Goal: Task Accomplishment & Management: Use online tool/utility

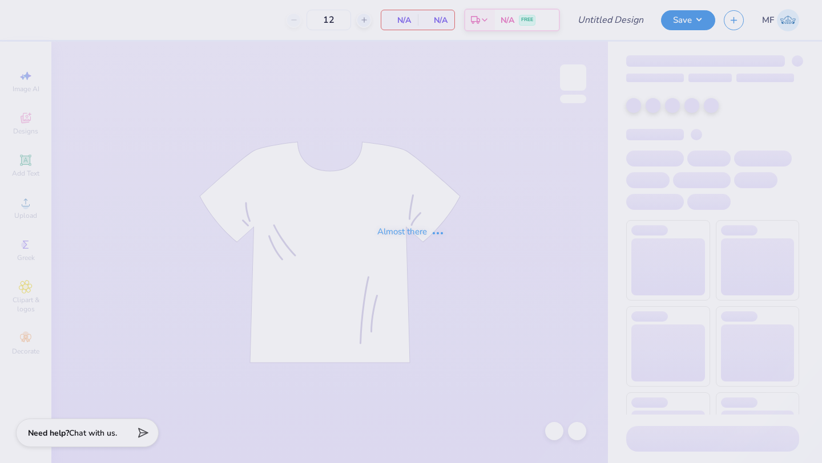
type input "polo"
type input "90"
type input "polo"
type input "90"
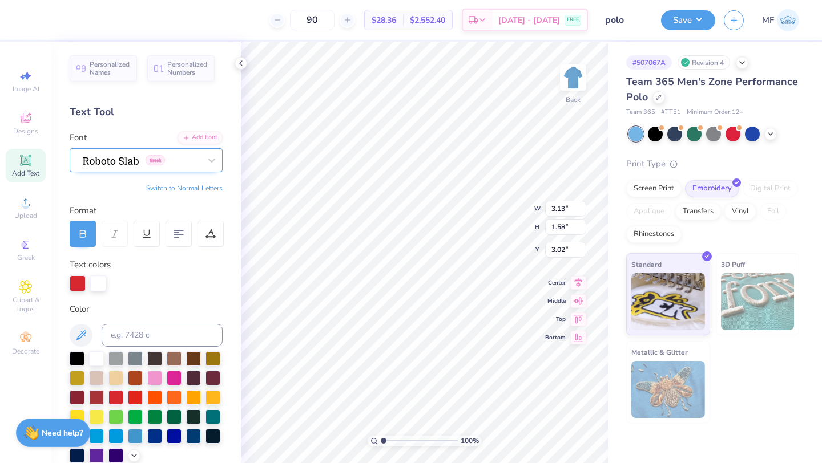
click at [118, 159] on div "Greek" at bounding box center [142, 160] width 120 height 18
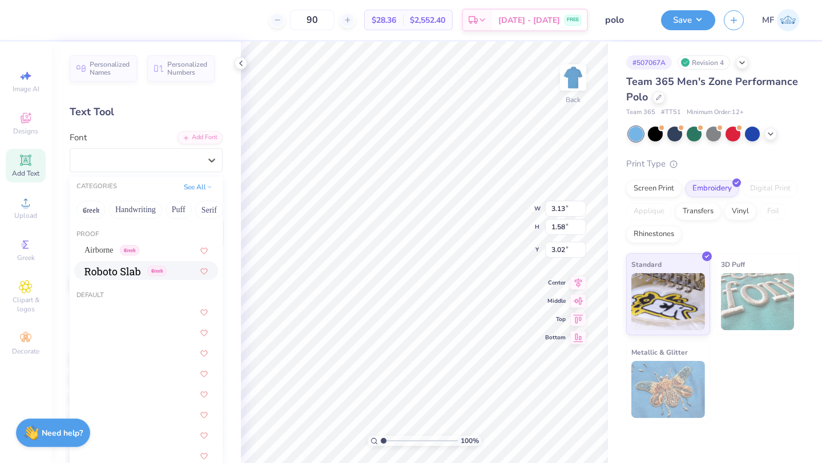
type input "o"
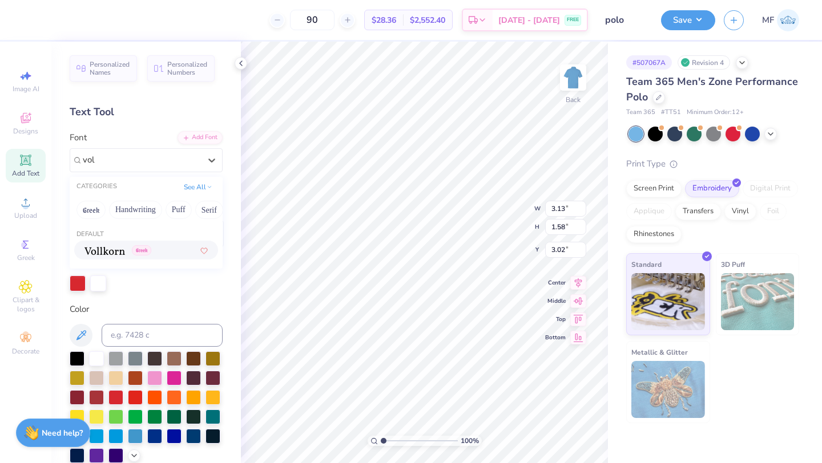
click at [127, 250] on div "Greek" at bounding box center [117, 250] width 67 height 12
type input "vol"
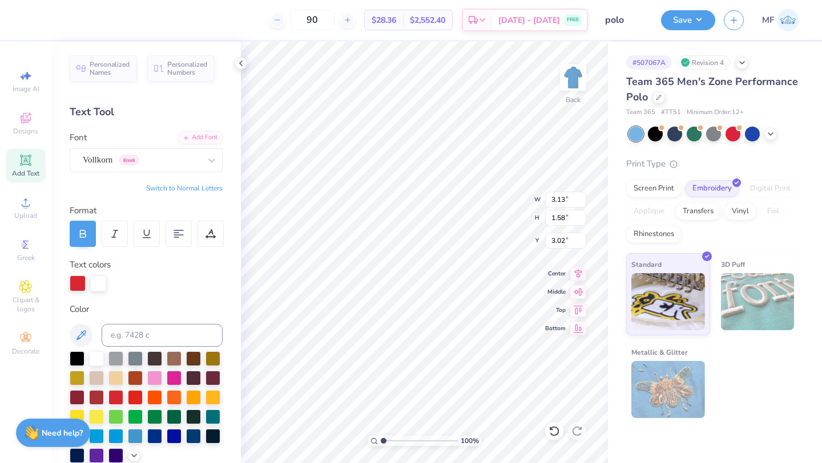
type input "2.89"
type input "1.53"
type input "3.05"
type input "4.53"
type textarea "Λ"
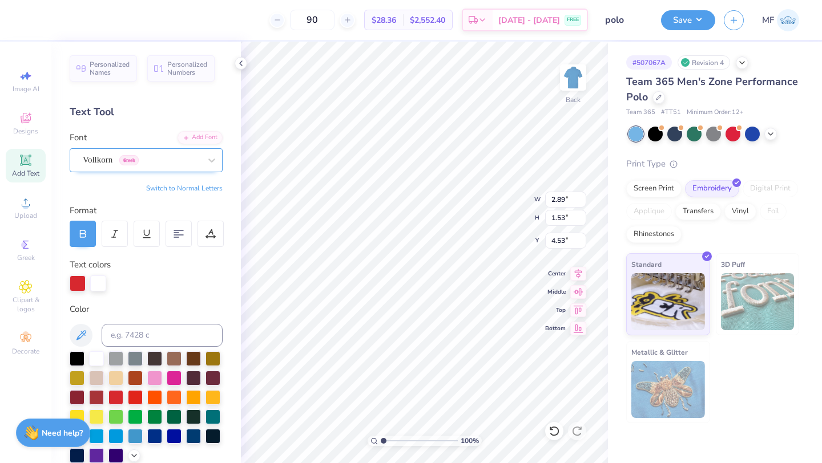
click at [160, 160] on div "Vollkorn Greek" at bounding box center [142, 160] width 120 height 18
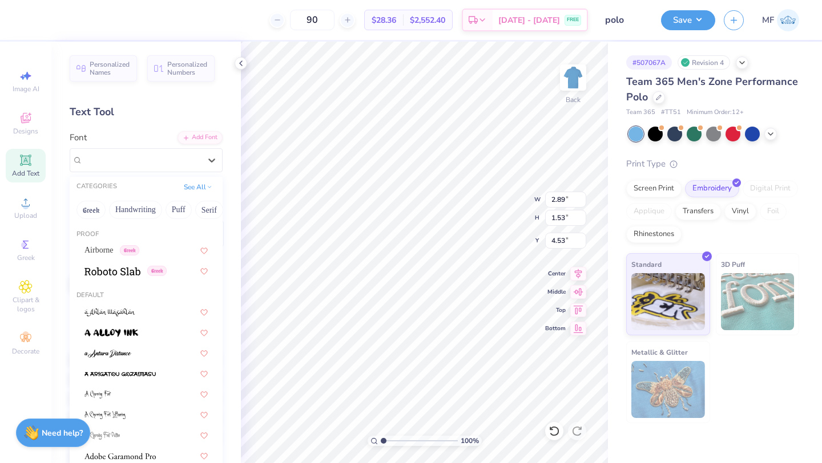
click at [168, 124] on div "Personalized Names Personalized Numbers Text Tool Add Font Font option Vollkorn…" at bounding box center [145, 253] width 189 height 422
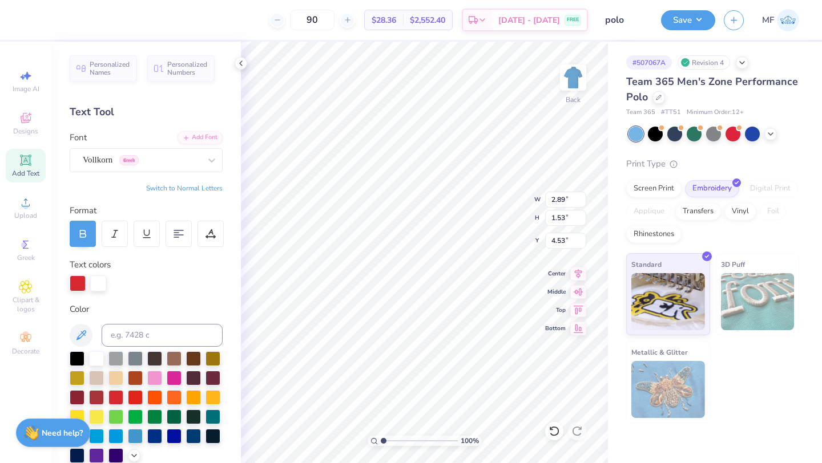
click at [195, 187] on button "Switch to Normal Letters" at bounding box center [184, 188] width 76 height 9
type textarea "LOUISIANA TECH"
type input "4.20"
type input "0.36"
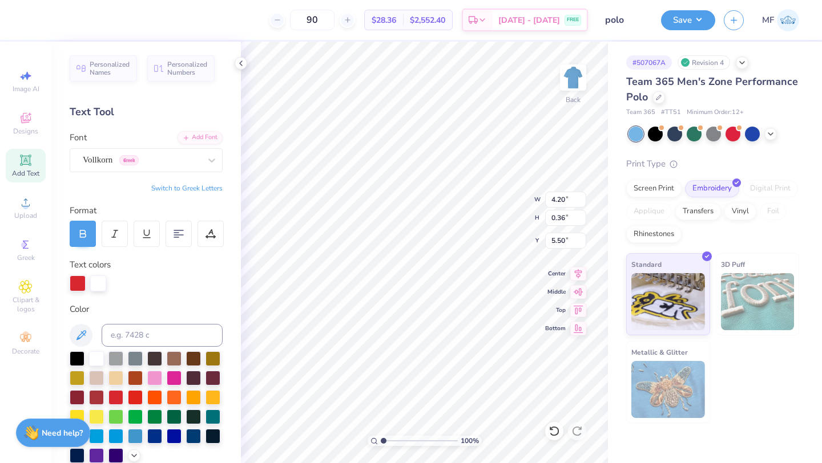
type input "4.78"
drag, startPoint x: 385, startPoint y: 439, endPoint x: 393, endPoint y: 441, distance: 8.7
type input "2.33"
click at [393, 441] on input "range" at bounding box center [419, 441] width 77 height 10
type input "2.89"
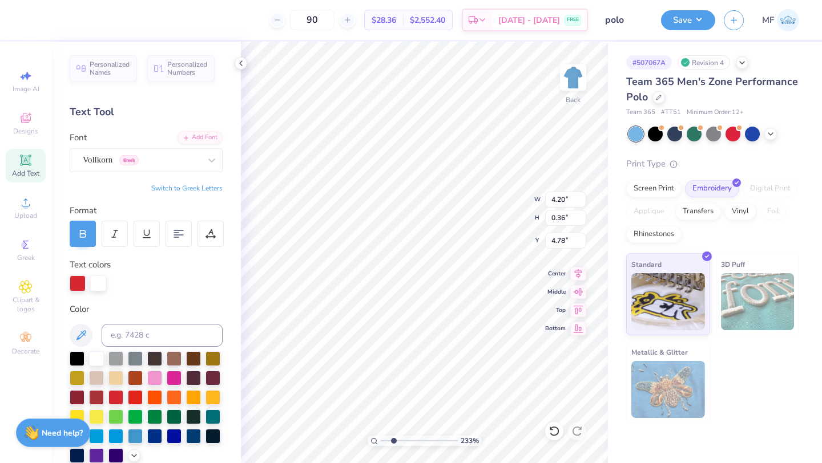
type input "1.53"
type input "3.00"
type input "4.20"
type input "0.36"
type input "5.09"
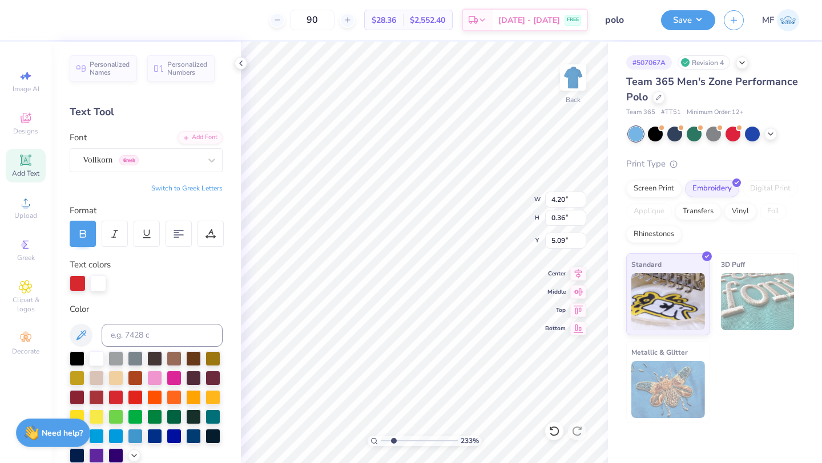
type input "2.89"
type input "1.53"
type input "3.00"
type input "3.04"
type input "1.61"
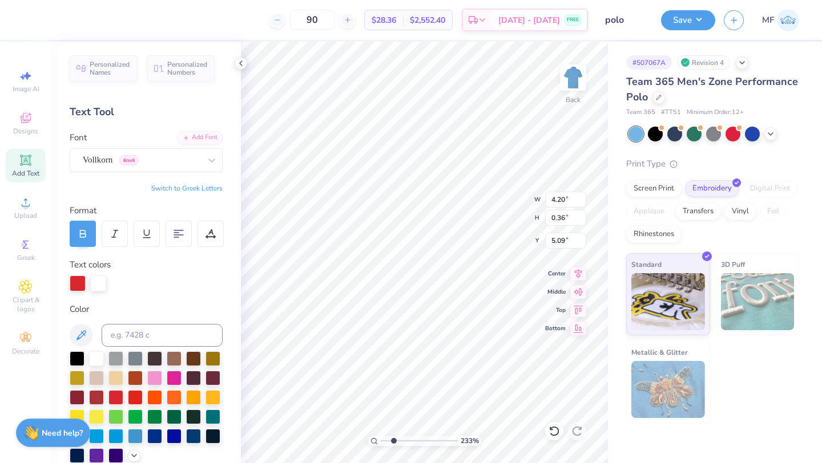
type input "4.87"
drag, startPoint x: 394, startPoint y: 439, endPoint x: 378, endPoint y: 435, distance: 16.9
type input "1"
click at [381, 436] on input "range" at bounding box center [419, 441] width 77 height 10
click at [554, 429] on icon at bounding box center [553, 431] width 11 height 11
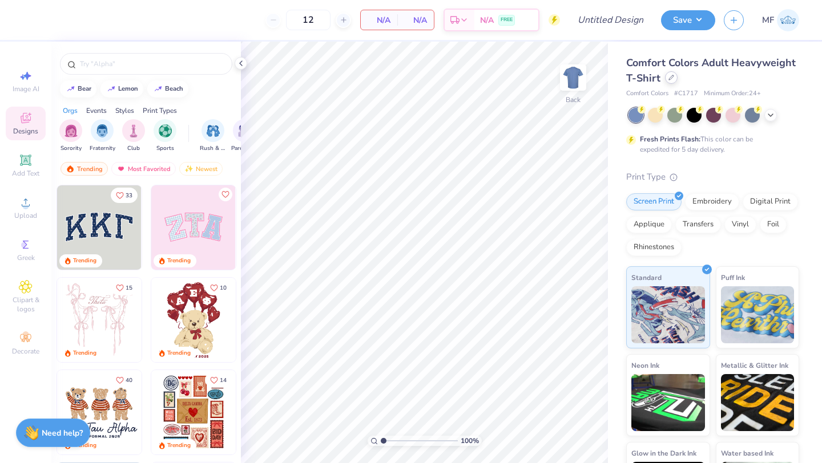
click at [669, 78] on icon at bounding box center [671, 78] width 6 height 6
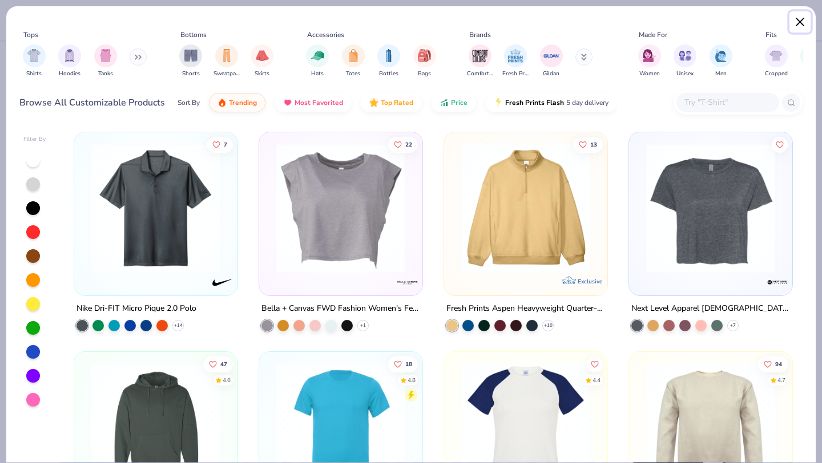
click at [798, 17] on button "Close" at bounding box center [800, 22] width 22 height 22
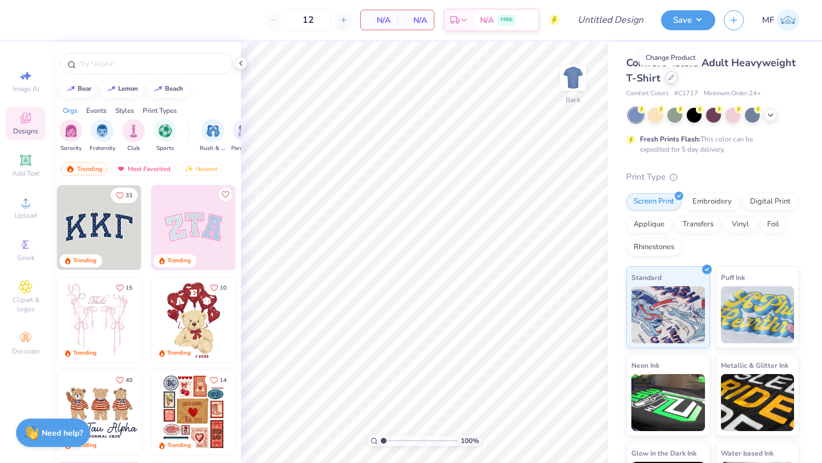
click at [666, 77] on div at bounding box center [671, 77] width 13 height 13
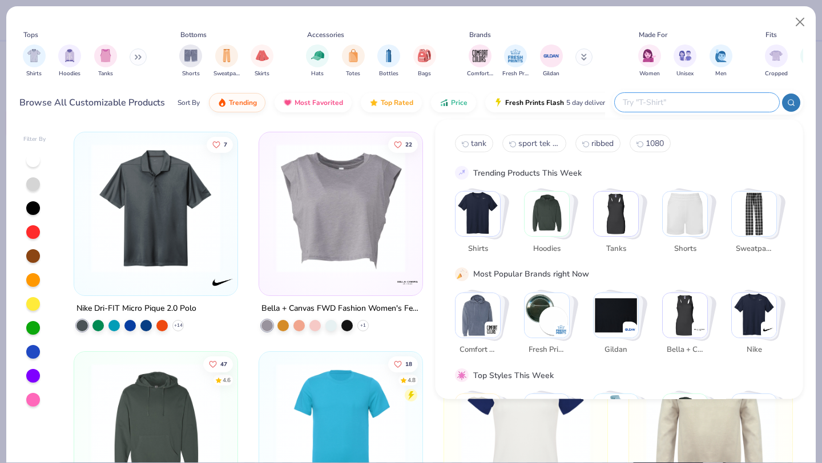
click at [707, 101] on input "text" at bounding box center [696, 102] width 150 height 13
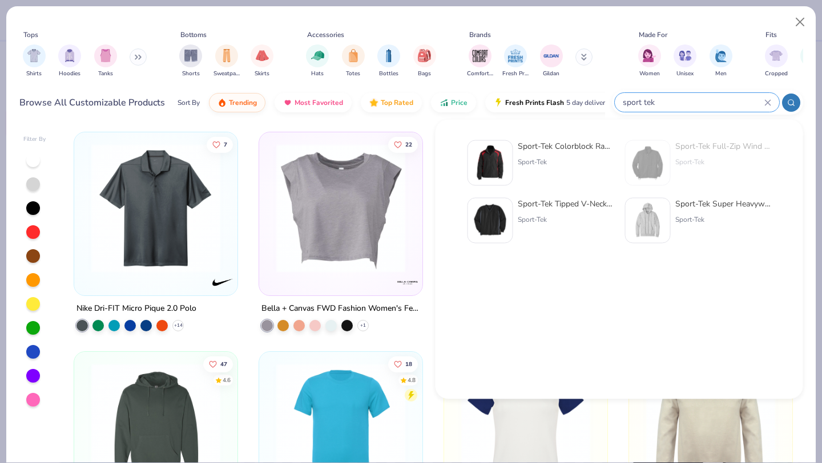
type input "sport tek"
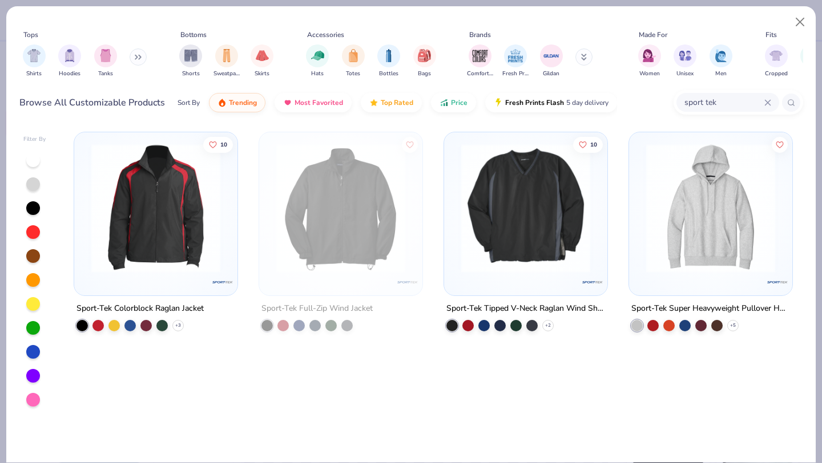
click at [766, 102] on icon at bounding box center [767, 102] width 7 height 7
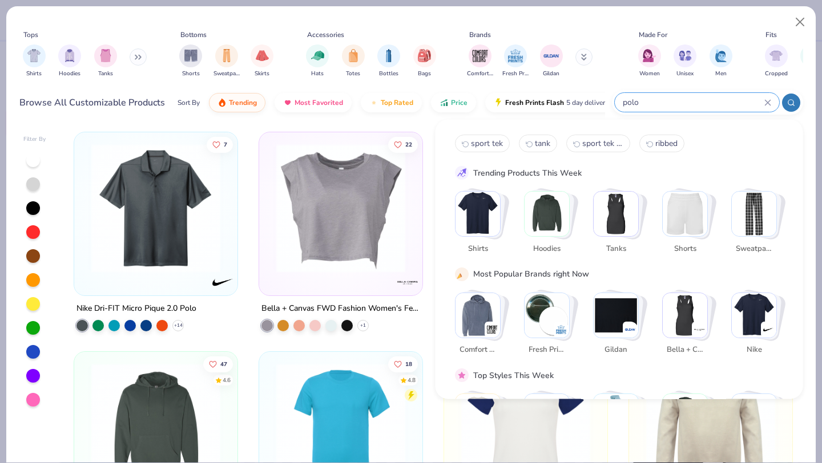
type input "polo"
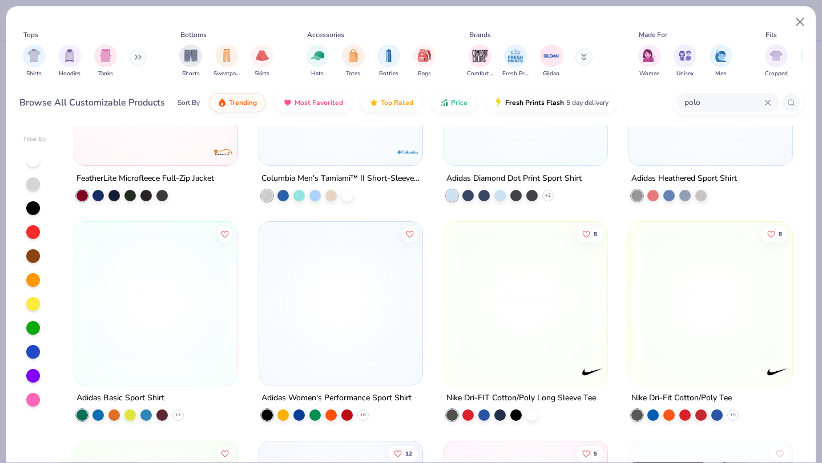
scroll to position [5181, 0]
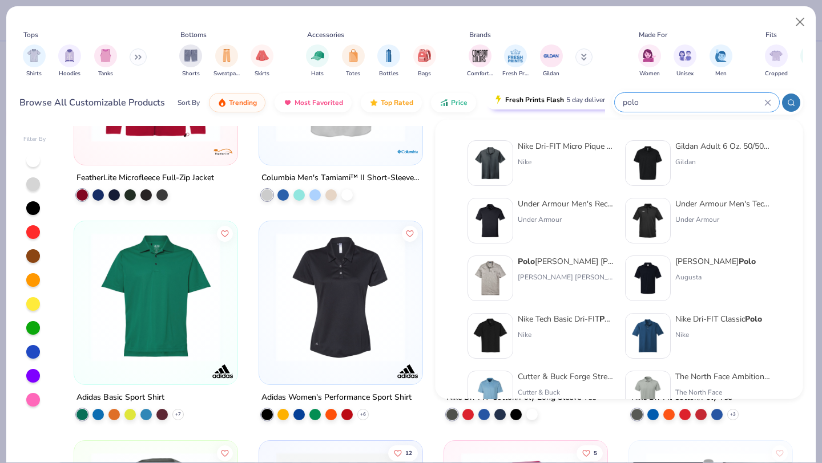
drag, startPoint x: 719, startPoint y: 101, endPoint x: 589, endPoint y: 99, distance: 129.6
click at [589, 99] on div "Browse All Customizable Products Sort By Trending Most Favorited Top Rated Pric…" at bounding box center [411, 103] width 784 height 32
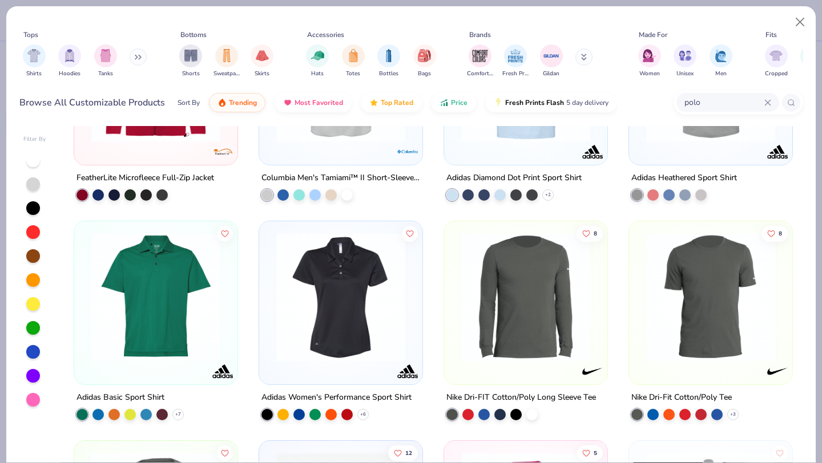
click at [765, 102] on icon at bounding box center [767, 102] width 7 height 7
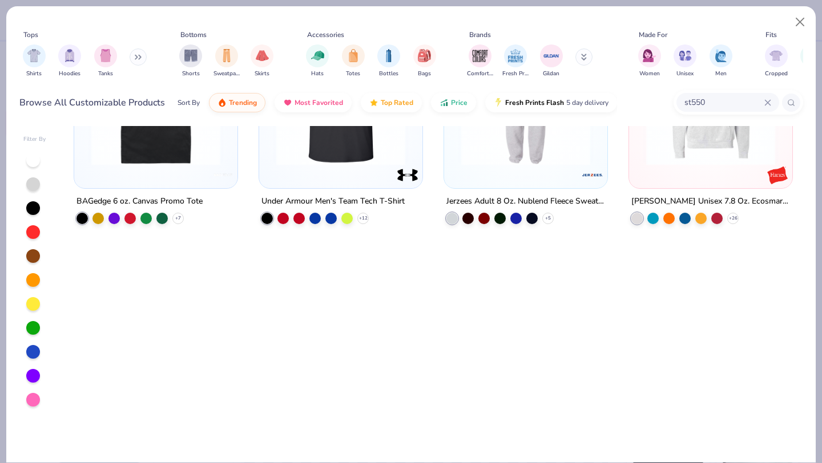
type input "st550"
